Goal: Information Seeking & Learning: Learn about a topic

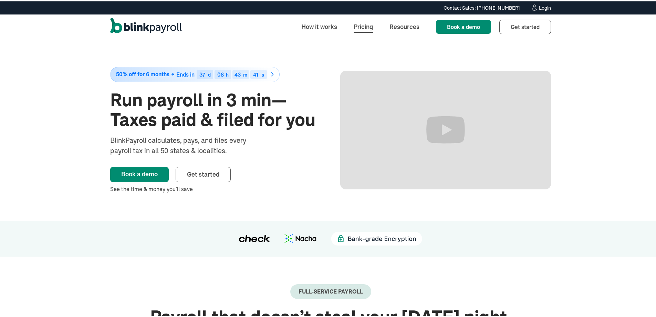
click at [359, 25] on link "Pricing" at bounding box center [363, 25] width 30 height 15
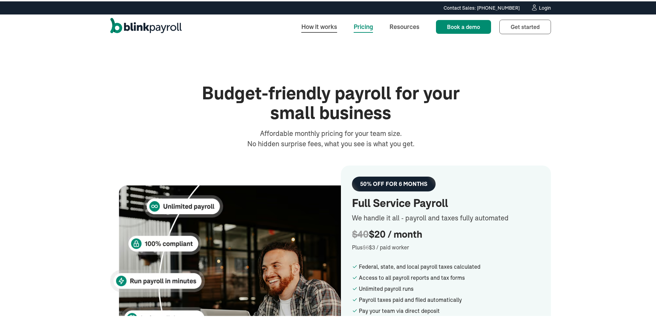
click at [330, 24] on link "How it works" at bounding box center [319, 25] width 47 height 15
